Goal: Task Accomplishment & Management: Use online tool/utility

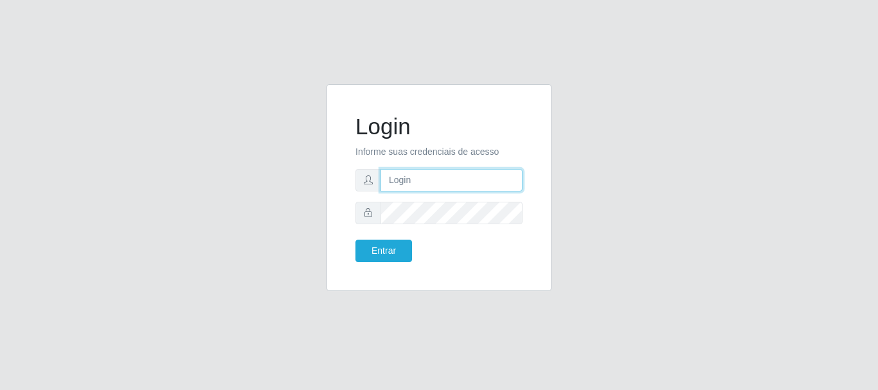
click at [401, 183] on input "text" at bounding box center [451, 180] width 142 height 22
type input "ritaiwof@B5"
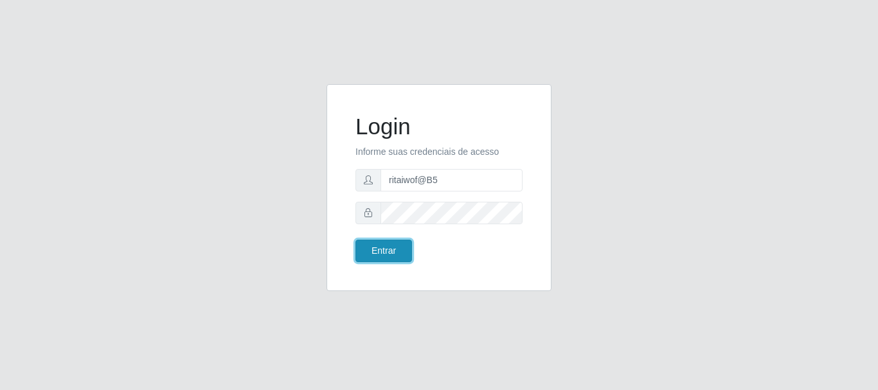
click at [400, 247] on button "Entrar" at bounding box center [383, 251] width 57 height 22
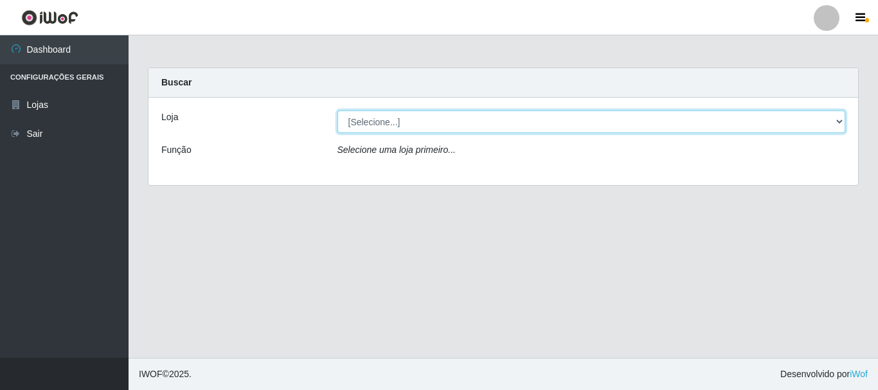
click at [841, 125] on select "[Selecione...] Bemais Supermercados - B5 Anatólia" at bounding box center [591, 122] width 508 height 22
select select "405"
click at [337, 111] on select "[Selecione...] Bemais Supermercados - B5 Anatólia" at bounding box center [591, 122] width 508 height 22
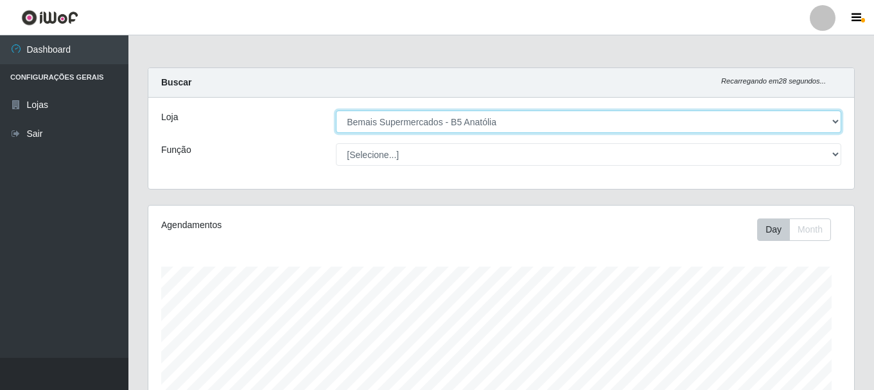
scroll to position [267, 706]
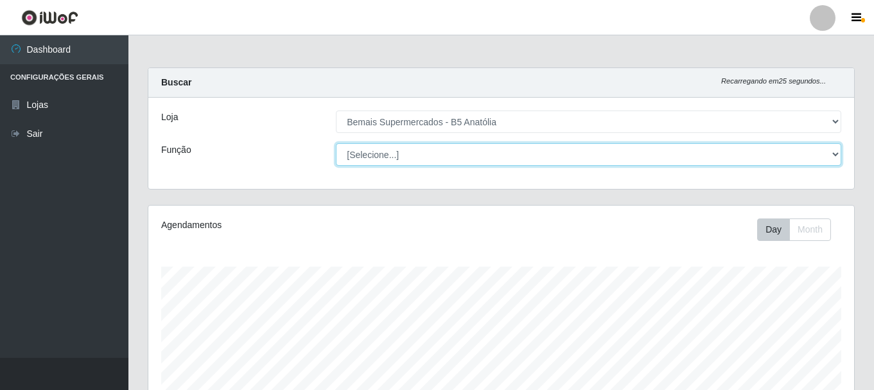
click at [838, 155] on select "[Selecione...] ASG ASG + ASG ++ Auxiliar de Estacionamento Auxiliar de Estacion…" at bounding box center [589, 154] width 506 height 22
click at [336, 143] on select "[Selecione...] ASG ASG + ASG ++ Auxiliar de Estacionamento Auxiliar de Estacion…" at bounding box center [589, 154] width 506 height 22
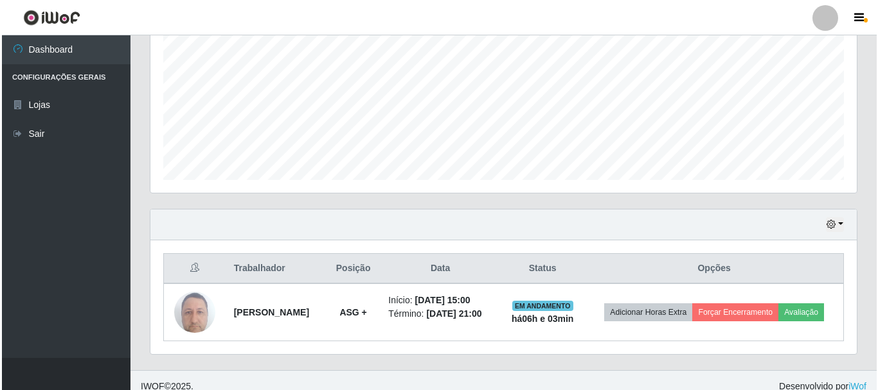
scroll to position [292, 0]
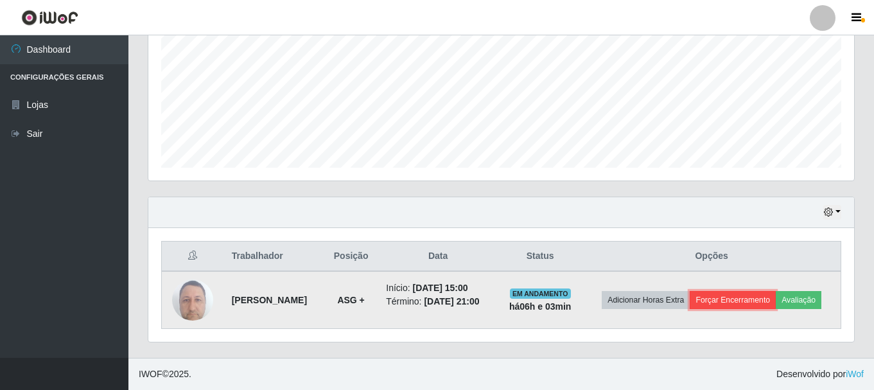
click at [737, 296] on button "Forçar Encerramento" at bounding box center [733, 300] width 86 height 18
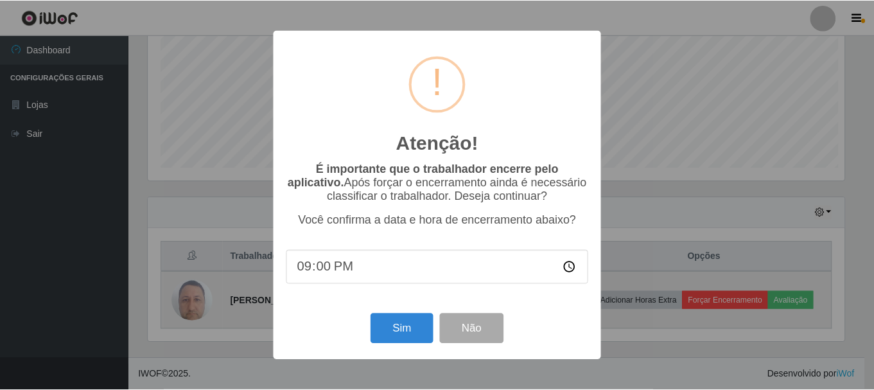
scroll to position [267, 700]
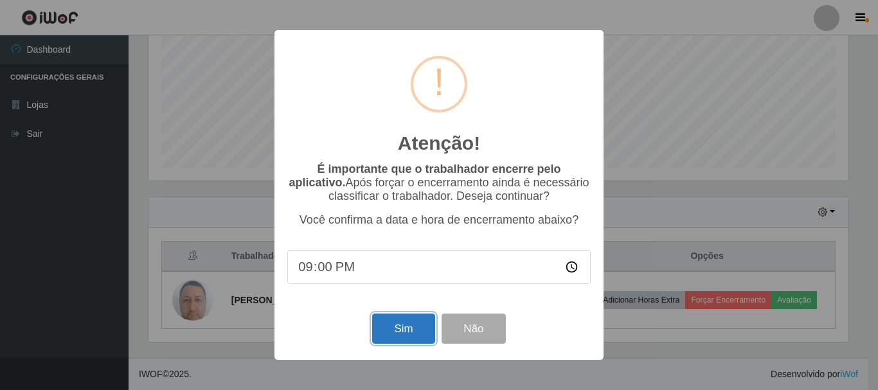
click at [404, 338] on button "Sim" at bounding box center [403, 329] width 62 height 30
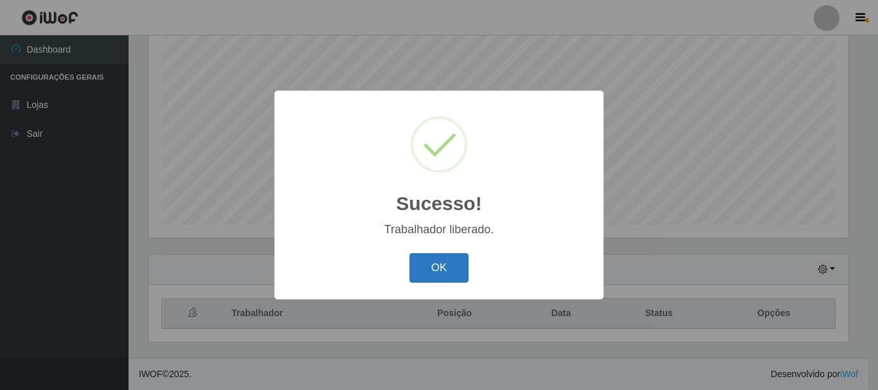
click at [437, 276] on button "OK" at bounding box center [439, 268] width 60 height 30
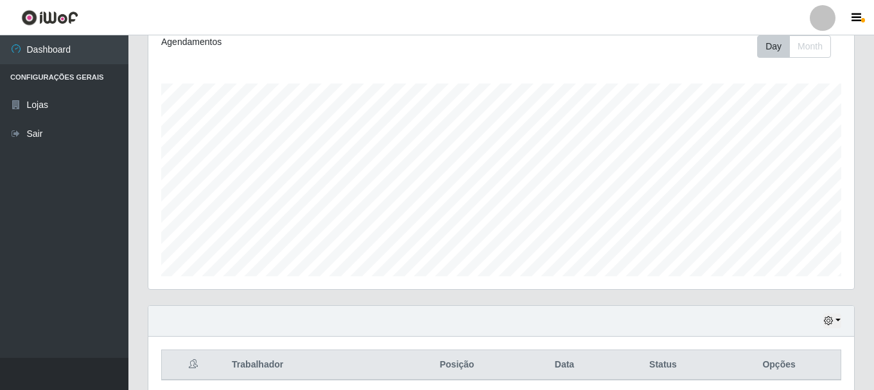
scroll to position [0, 0]
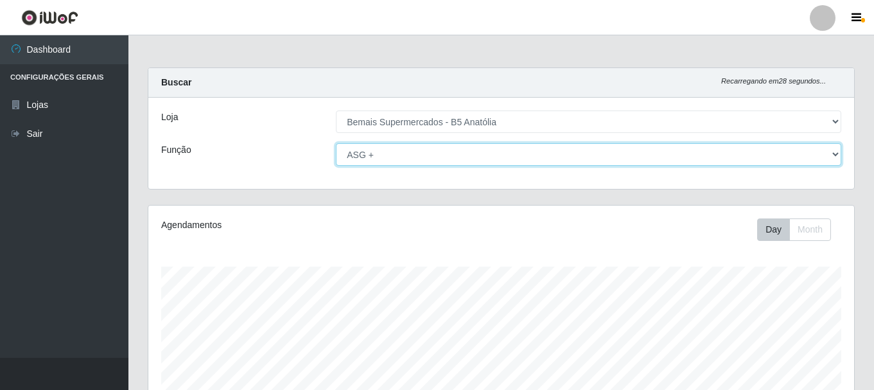
click at [839, 157] on select "[Selecione...] ASG ASG + ASG ++ Auxiliar de Estacionamento Auxiliar de Estacion…" at bounding box center [589, 154] width 506 height 22
select select "82"
click at [336, 143] on select "[Selecione...] ASG ASG + ASG ++ Auxiliar de Estacionamento Auxiliar de Estacion…" at bounding box center [589, 154] width 506 height 22
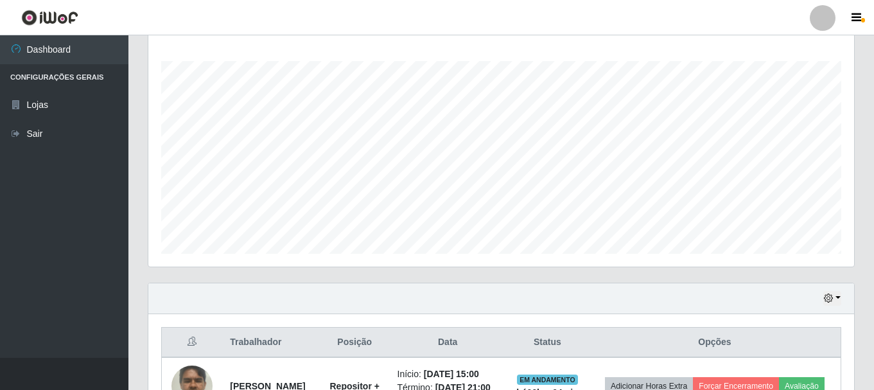
scroll to position [301, 0]
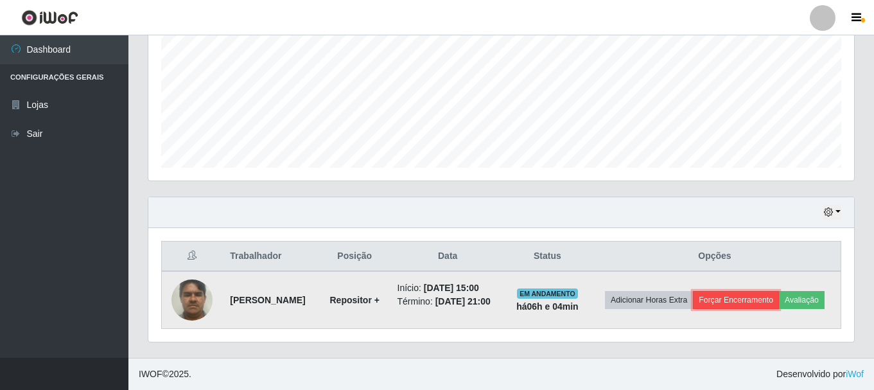
click at [779, 291] on button "Forçar Encerramento" at bounding box center [736, 300] width 86 height 18
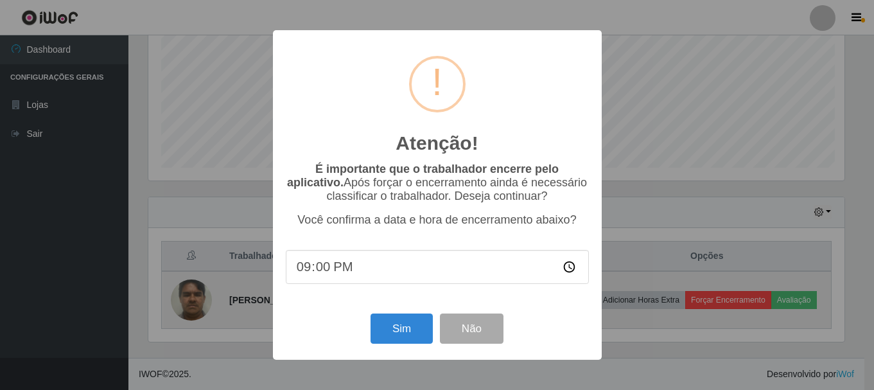
scroll to position [267, 700]
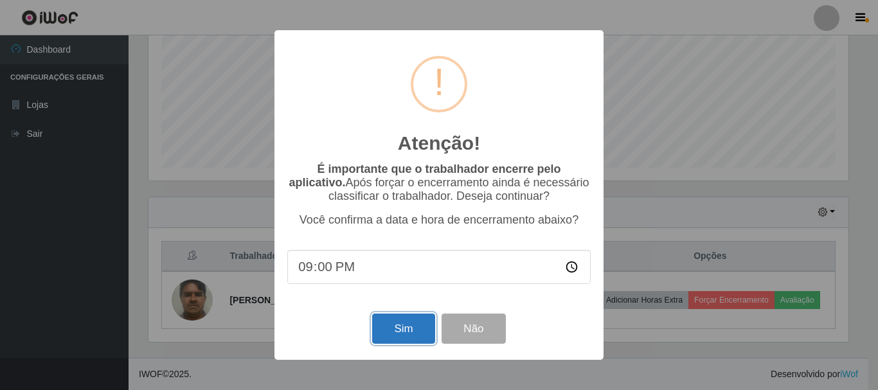
click at [413, 331] on button "Sim" at bounding box center [403, 329] width 62 height 30
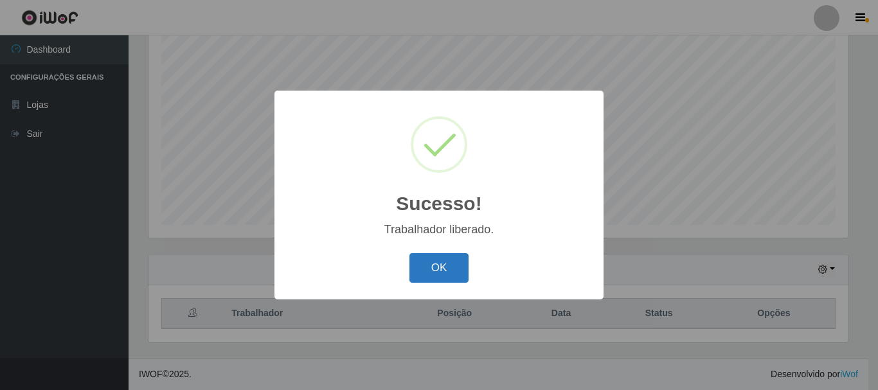
click at [441, 267] on button "OK" at bounding box center [439, 268] width 60 height 30
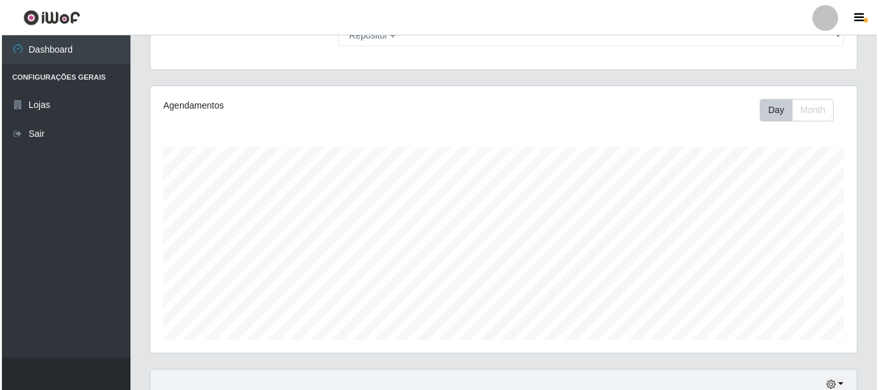
scroll to position [0, 0]
